Goal: Transaction & Acquisition: Purchase product/service

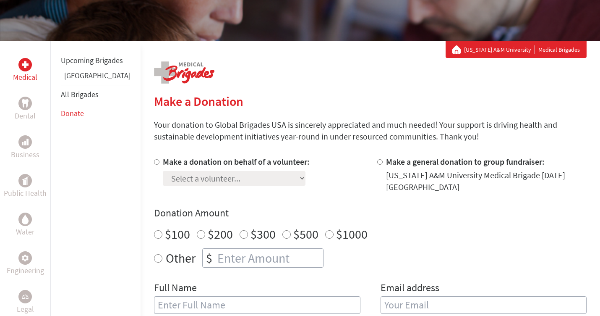
scroll to position [145, 0]
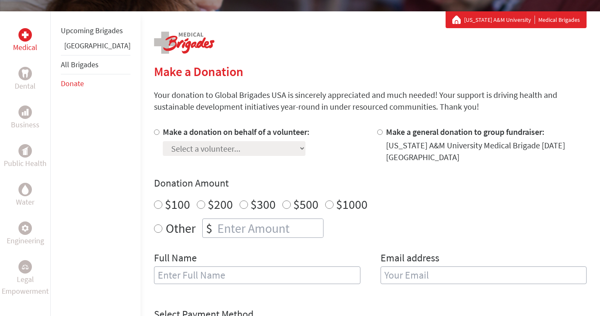
click at [154, 133] on input "Make a donation on behalf of a volunteer:" at bounding box center [156, 131] width 5 height 5
radio input "true"
click at [163, 146] on select "Select a volunteer... Aby [PERSON_NAME] Mantan [PERSON_NAME] [PERSON_NAME] [PER…" at bounding box center [234, 148] width 143 height 15
select select "5710707E-8E99-11F0-9E6E-42010A400005"
click at [163, 141] on select "Select a volunteer... Aby [PERSON_NAME] Mantan [PERSON_NAME] [PERSON_NAME] [PER…" at bounding box center [234, 148] width 143 height 15
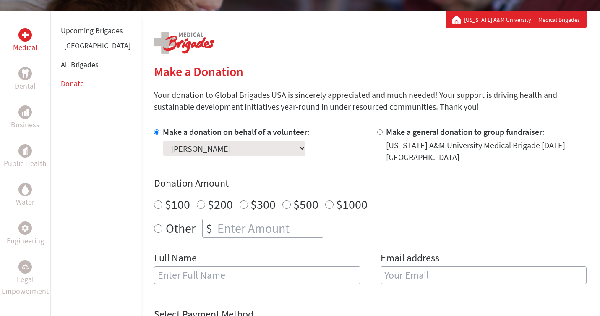
click at [200, 108] on p "Your donation to Global Brigades USA is sincerely appreciated and much needed! …" at bounding box center [370, 101] width 433 height 24
radio input "true"
click at [216, 222] on input "number" at bounding box center [270, 228] width 108 height 18
type input "250"
click at [187, 270] on input "text" at bounding box center [257, 275] width 207 height 18
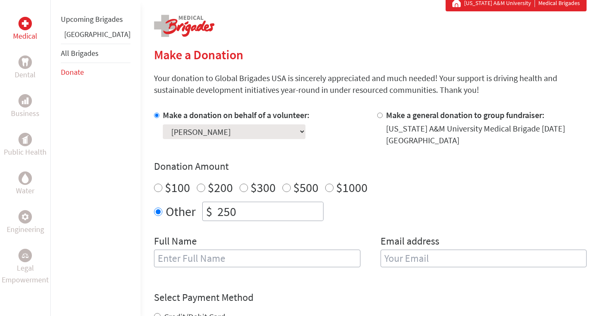
scroll to position [163, 0]
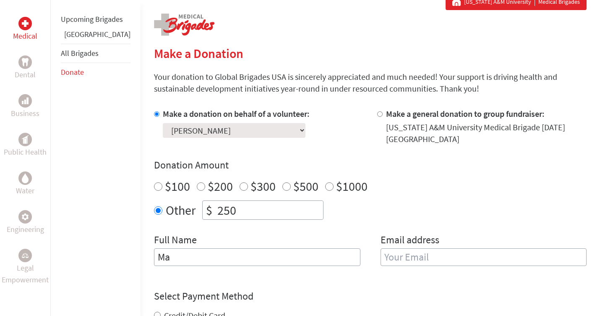
type input "M"
type input "[PERSON_NAME]"
click at [393, 248] on input "email" at bounding box center [484, 257] width 207 height 18
type input "jessicalaabs"
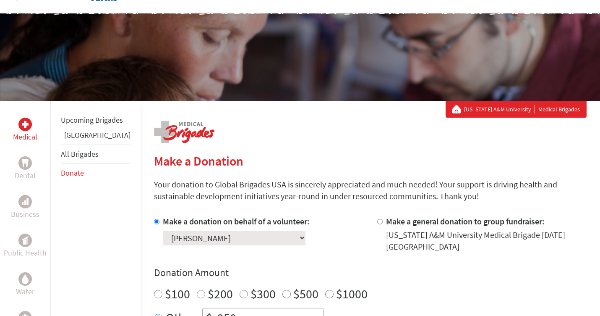
scroll to position [49, 0]
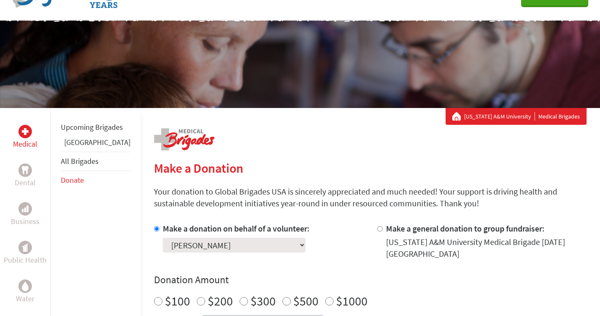
click at [530, 117] on link "[US_STATE] A&M University" at bounding box center [499, 116] width 71 height 8
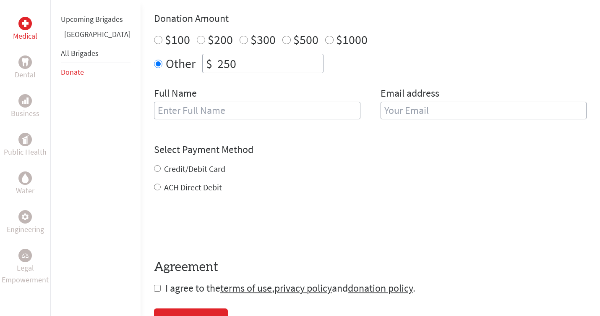
scroll to position [309, 0]
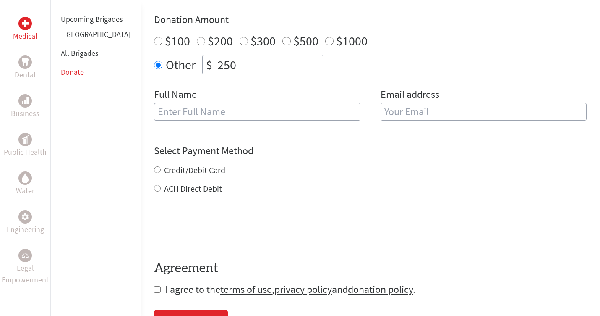
click at [191, 165] on label "Credit/Debit Card" at bounding box center [194, 170] width 61 height 10
click at [161, 166] on input "Credit/Debit Card" at bounding box center [157, 169] width 7 height 7
radio input "true"
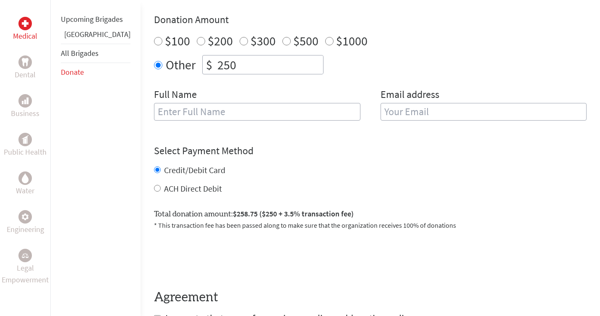
click at [201, 108] on input "text" at bounding box center [257, 112] width 207 height 18
type input "[PERSON_NAME]"
click at [430, 104] on input "email" at bounding box center [484, 112] width 207 height 18
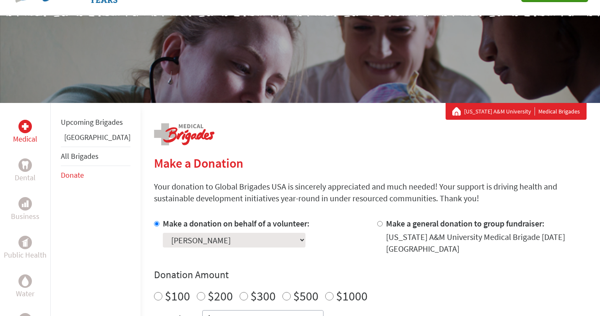
scroll to position [0, 0]
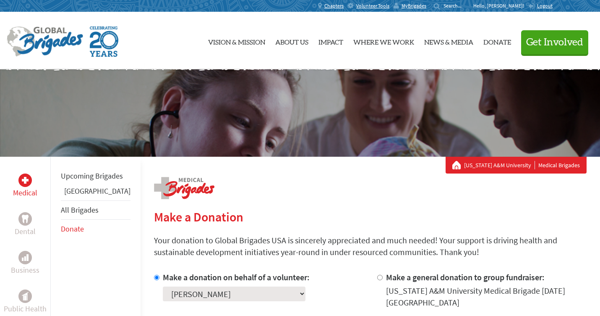
type input "[PERSON_NAME]"
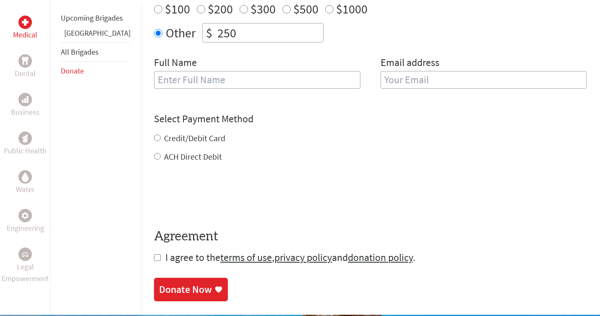
scroll to position [439, 0]
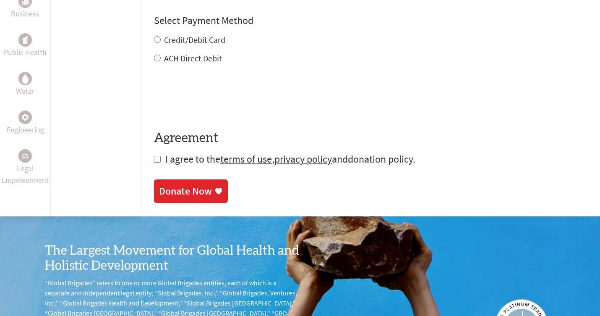
click at [348, 152] on link "donation policy" at bounding box center [380, 158] width 65 height 13
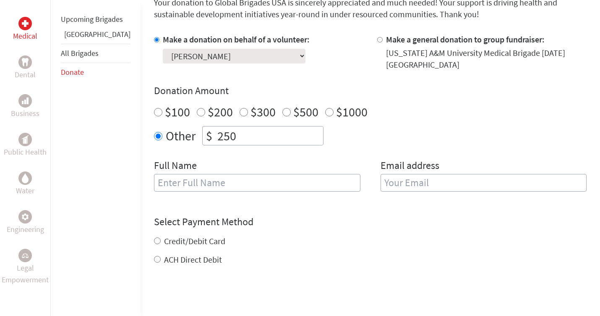
scroll to position [240, 0]
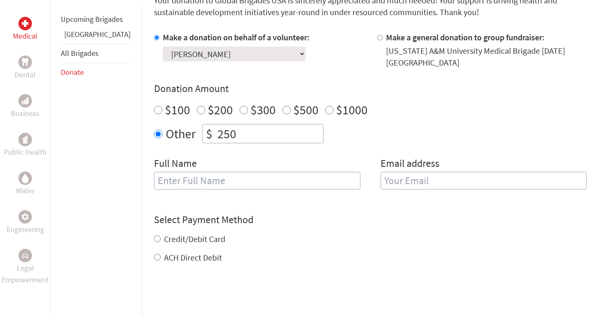
click at [249, 175] on input "text" at bounding box center [257, 181] width 207 height 18
drag, startPoint x: 177, startPoint y: 174, endPoint x: 119, endPoint y: 174, distance: 58.0
click at [119, 174] on div "Medical Dental Business Public Health Water Engineering Legal Empowerment Upcom…" at bounding box center [300, 166] width 600 height 498
type input "[PERSON_NAME]"
click at [386, 176] on input "email" at bounding box center [484, 181] width 207 height 18
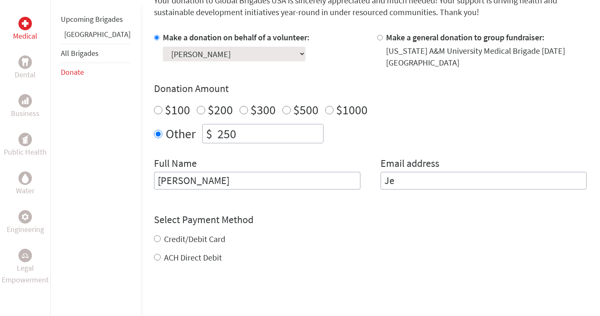
type input "J"
type input "jessicalaabs@yahoo.com"
click at [159, 234] on div "Credit/Debit Card ACH Direct Debit" at bounding box center [370, 248] width 433 height 30
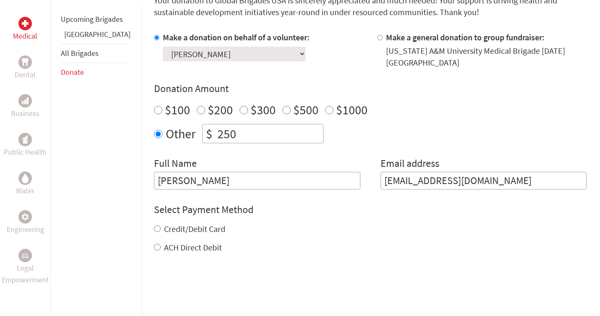
click at [154, 223] on div "Credit/Debit Card" at bounding box center [370, 229] width 433 height 12
click at [154, 225] on input "Credit/Debit Card" at bounding box center [157, 228] width 7 height 7
radio input "true"
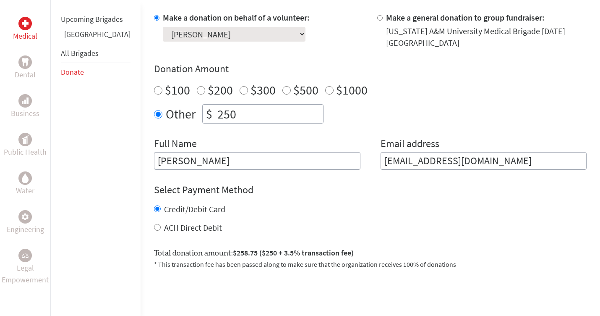
scroll to position [260, 0]
click at [154, 223] on input "ACH Direct Debit" at bounding box center [157, 226] width 7 height 7
radio input "true"
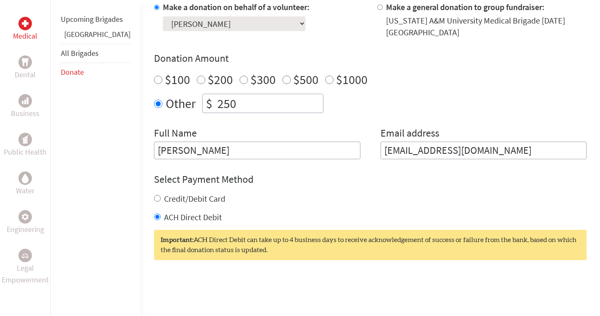
scroll to position [273, 0]
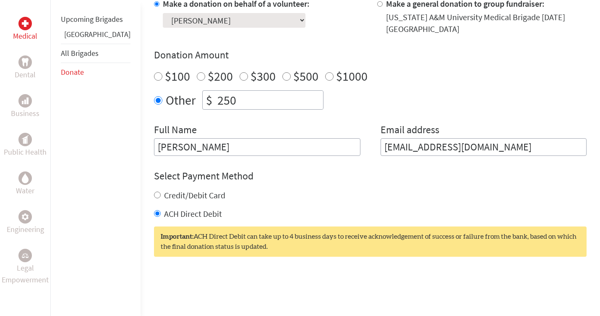
click at [164, 190] on label "Credit/Debit Card" at bounding box center [194, 195] width 61 height 10
click at [161, 191] on input "Credit/Debit Card" at bounding box center [157, 194] width 7 height 7
radio input "true"
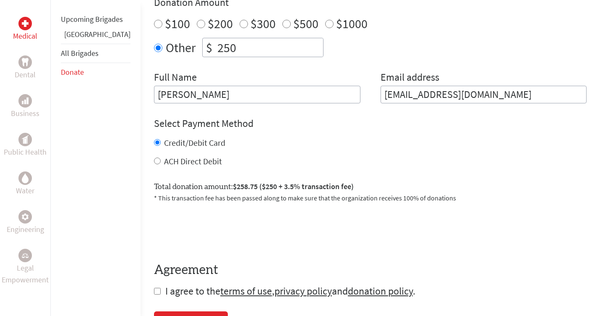
scroll to position [392, 0]
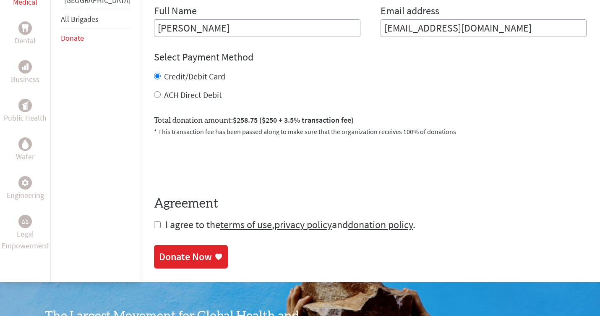
click at [154, 221] on input "checkbox" at bounding box center [157, 224] width 7 height 7
checkbox input "true"
click at [159, 251] on div "Donate Now" at bounding box center [185, 257] width 53 height 13
